Goal: Check status: Check status

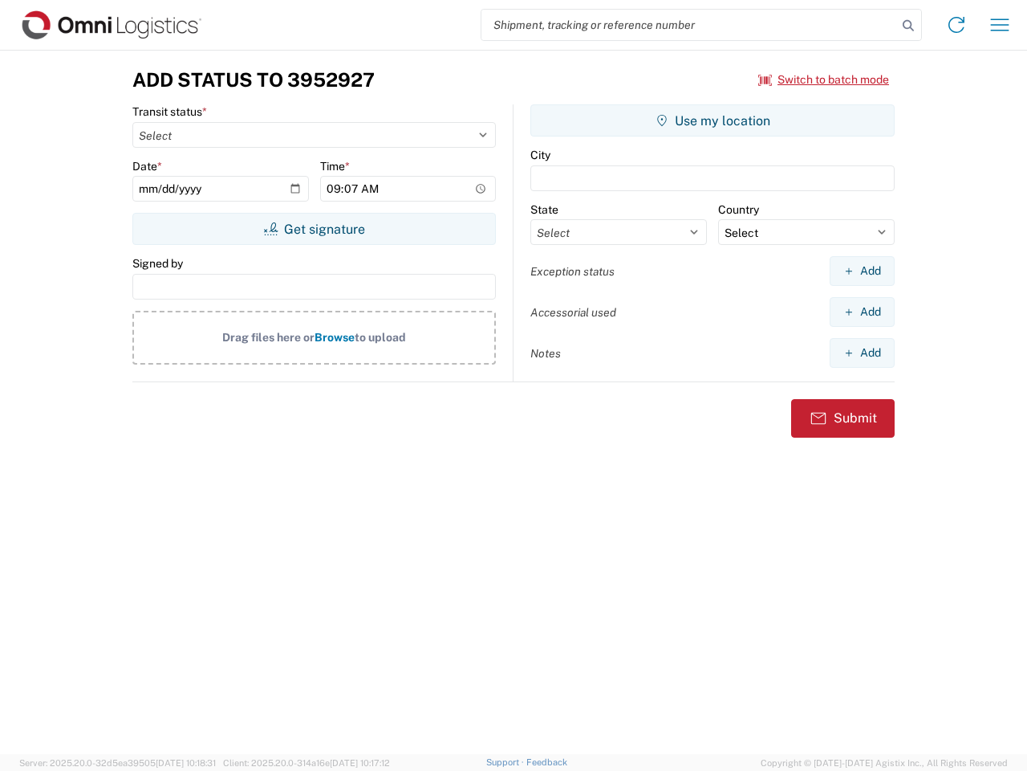
click at [690, 25] on input "search" at bounding box center [690, 25] width 416 height 31
click at [909, 26] on icon at bounding box center [908, 25] width 22 height 22
click at [957, 25] on icon at bounding box center [957, 25] width 26 height 26
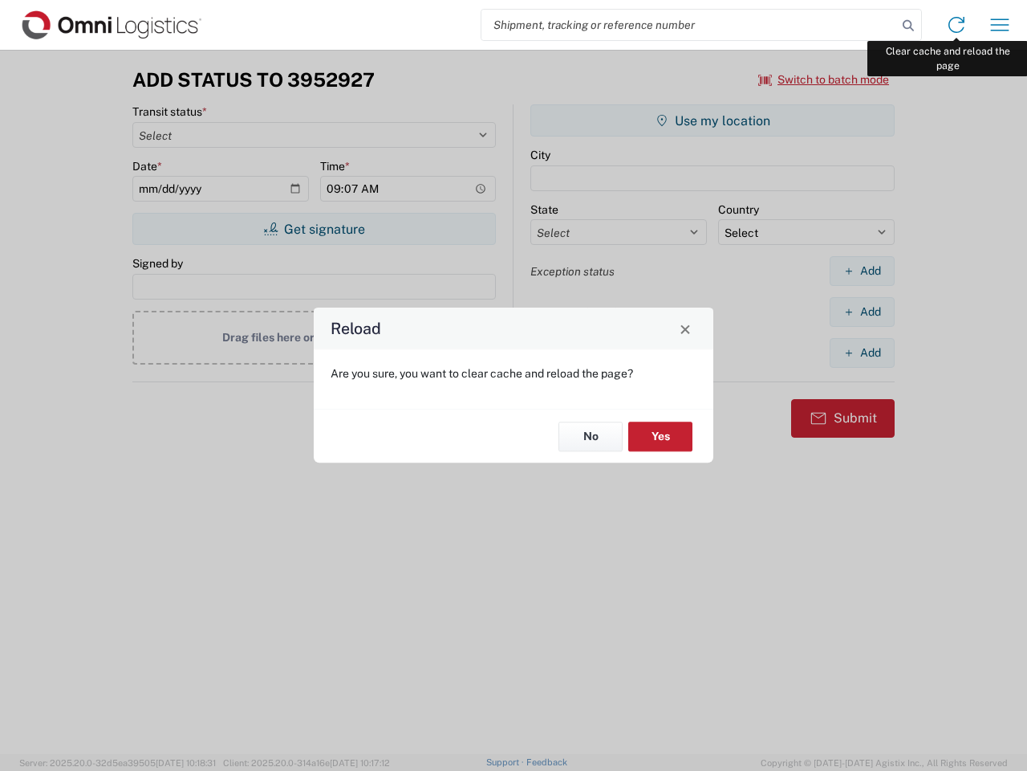
click at [1000, 25] on div "Reload Are you sure, you want to clear cache and reload the page? No Yes" at bounding box center [513, 385] width 1027 height 771
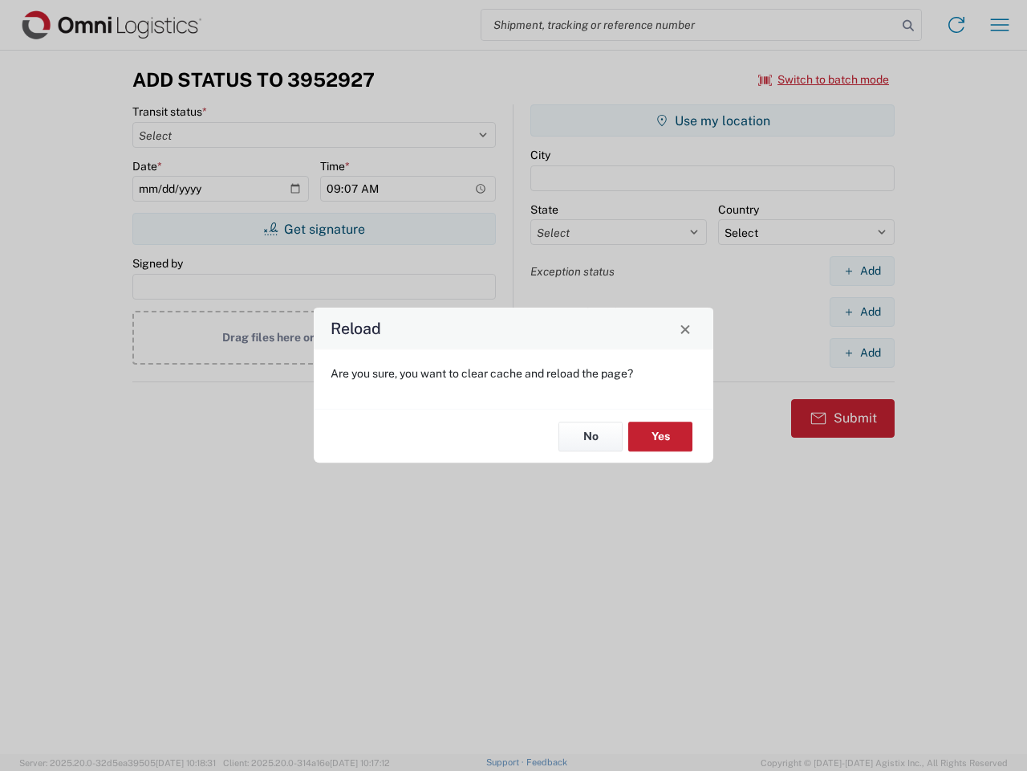
click at [824, 79] on div "Reload Are you sure, you want to clear cache and reload the page? No Yes" at bounding box center [513, 385] width 1027 height 771
click at [314, 229] on div "Reload Are you sure, you want to clear cache and reload the page? No Yes" at bounding box center [513, 385] width 1027 height 771
click at [713, 120] on div "Reload Are you sure, you want to clear cache and reload the page? No Yes" at bounding box center [513, 385] width 1027 height 771
click at [862, 271] on div "Reload Are you sure, you want to clear cache and reload the page? No Yes" at bounding box center [513, 385] width 1027 height 771
click at [862, 311] on div "Reload Are you sure, you want to clear cache and reload the page? No Yes" at bounding box center [513, 385] width 1027 height 771
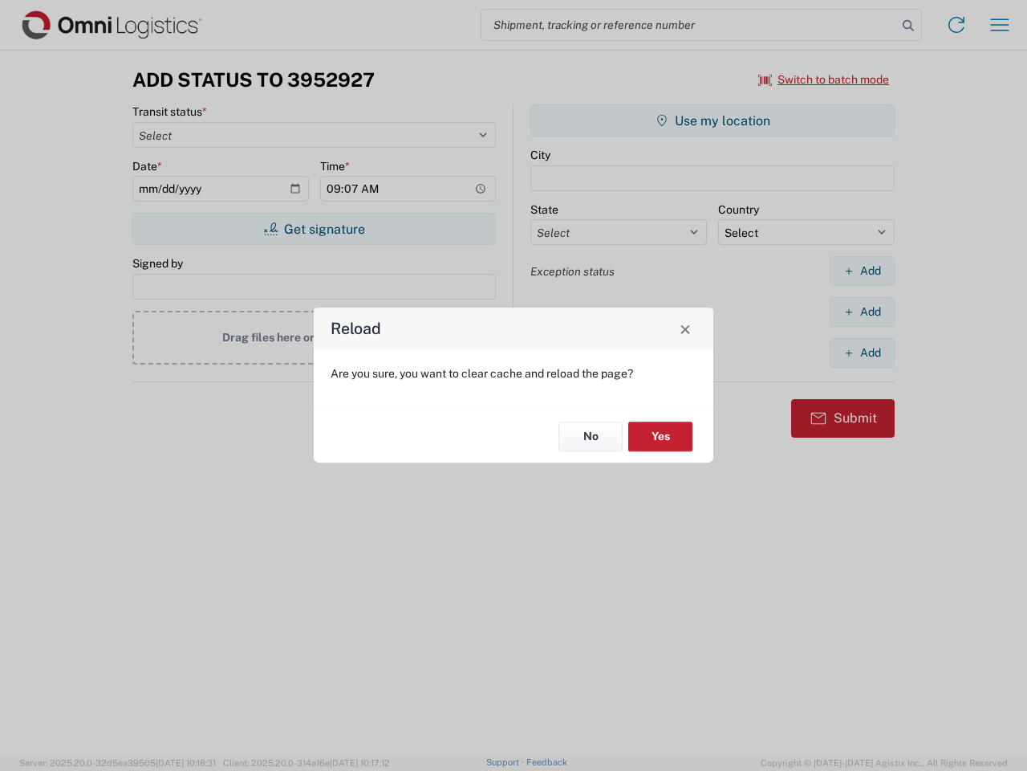
click at [862, 352] on div "Reload Are you sure, you want to clear cache and reload the page? No Yes" at bounding box center [513, 385] width 1027 height 771
